Goal: Information Seeking & Learning: Find specific fact

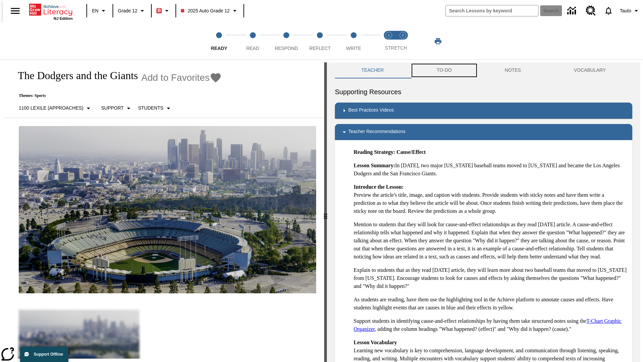
click at [444, 70] on button "TO-DO" at bounding box center [444, 70] width 68 height 16
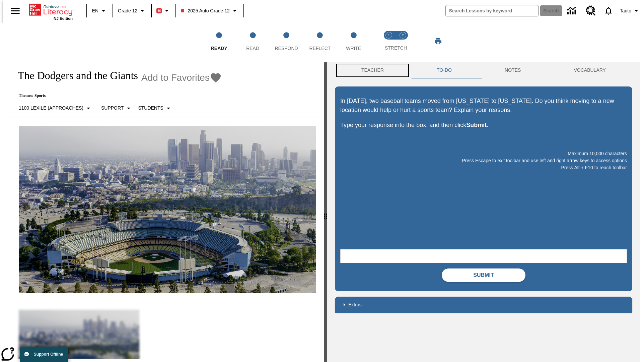
scroll to position [0, 0]
click at [370, 70] on button "Teacher" at bounding box center [372, 70] width 75 height 16
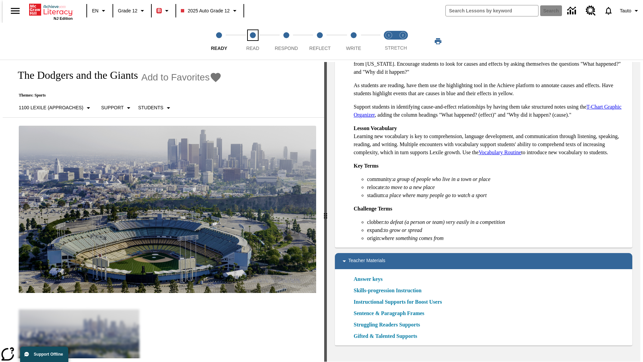
click at [252, 41] on span "Read" at bounding box center [252, 45] width 13 height 12
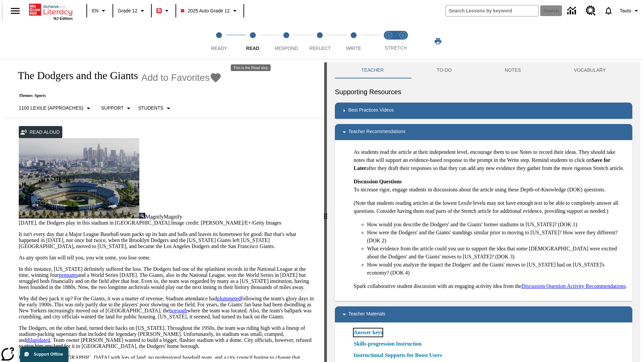
click at [368, 336] on link "Answer keys" at bounding box center [367, 332] width 29 height 8
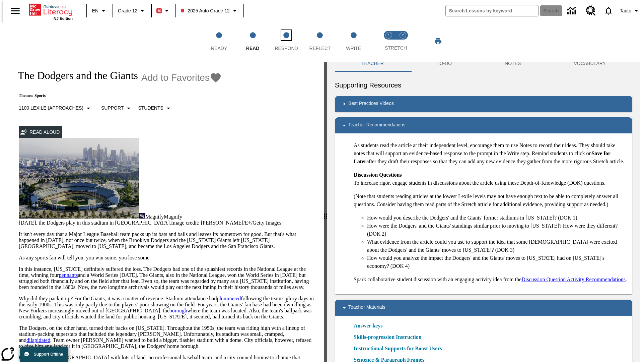
click at [286, 41] on span "Respond" at bounding box center [285, 45] width 23 height 12
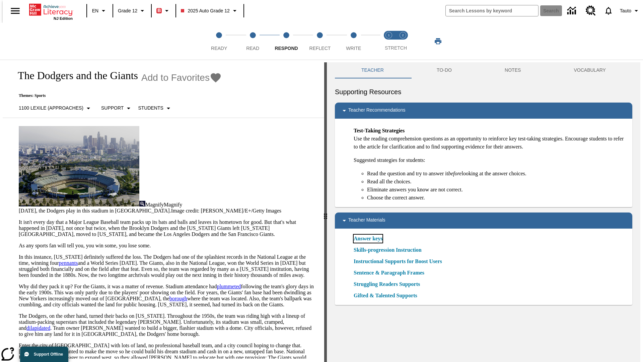
click at [368, 238] on link "Answer keys" at bounding box center [367, 238] width 29 height 8
